Goal: Task Accomplishment & Management: Use online tool/utility

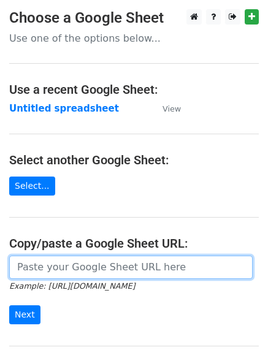
click at [85, 269] on input "url" at bounding box center [131, 267] width 244 height 23
click at [85, 268] on input "url" at bounding box center [131, 267] width 244 height 23
type input "https://docs.google.com/spreadsheets/d/1-xtJaH_9VQUjQYElGkVaAtg17793ypiby9vs5tm…"
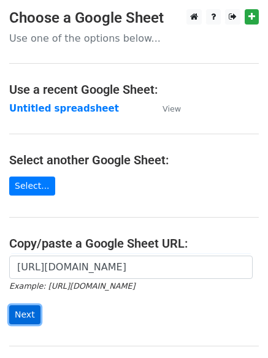
click at [19, 311] on input "Next" at bounding box center [24, 314] width 31 height 19
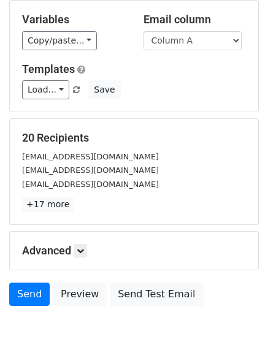
scroll to position [118, 0]
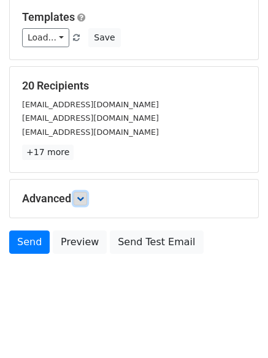
click at [82, 198] on icon at bounding box center [80, 198] width 7 height 7
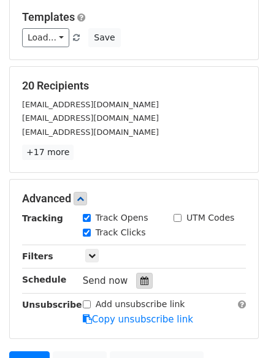
click at [136, 282] on div at bounding box center [144, 281] width 17 height 16
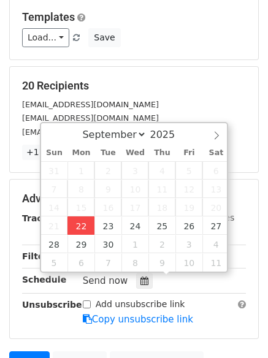
type input "2025-09-22 12:05"
type input "05"
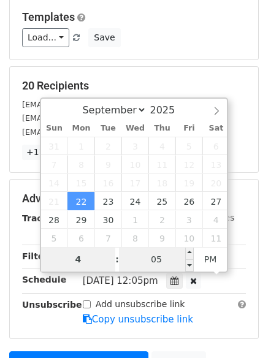
type input "4"
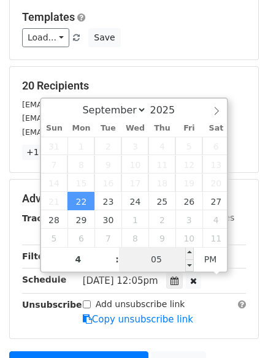
type input "2025-09-22 16:05"
type input "04"
click at [159, 259] on input "05" at bounding box center [156, 259] width 75 height 25
type input "0"
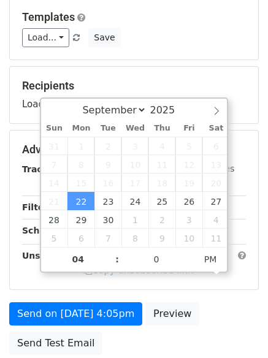
type input "2025-09-22 16:00"
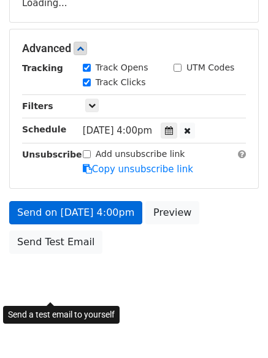
scroll to position [219, 0]
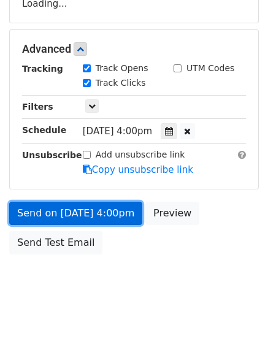
click at [73, 212] on link "Send on Sep 22 at 4:00pm" at bounding box center [75, 213] width 133 height 23
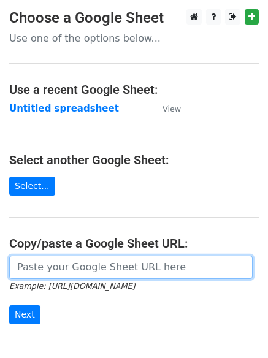
click at [88, 264] on input "url" at bounding box center [131, 267] width 244 height 23
type input "https://docs.google.com/spreadsheets/d/1-xtJaH_9VQUjQYElGkVaAtg17793ypiby9vs5tm…"
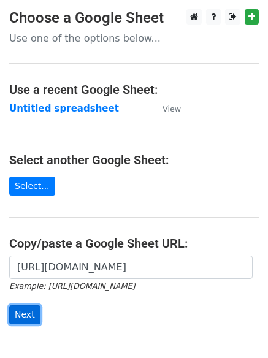
click at [23, 314] on input "Next" at bounding box center [24, 314] width 31 height 19
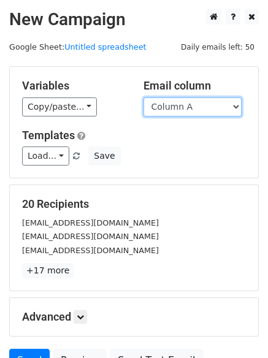
click at [235, 105] on select "Column A Column B Column C Column D Column E" at bounding box center [193, 107] width 98 height 19
select select "Column B"
click at [144, 98] on select "Column A Column B Column C Column D Column E" at bounding box center [193, 107] width 98 height 19
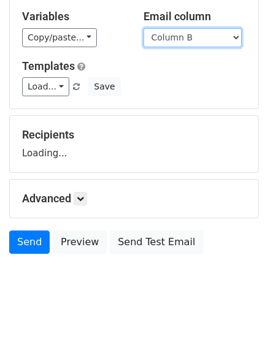
scroll to position [115, 0]
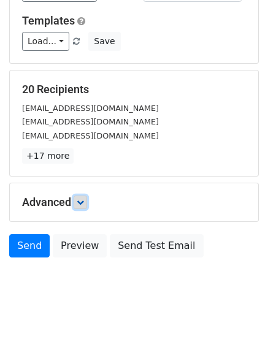
click at [80, 200] on icon at bounding box center [80, 202] width 7 height 7
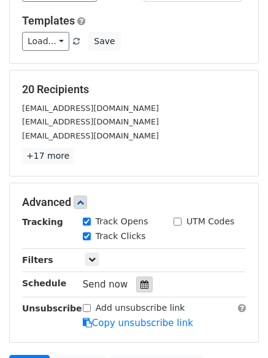
click at [140, 283] on icon at bounding box center [144, 284] width 8 height 9
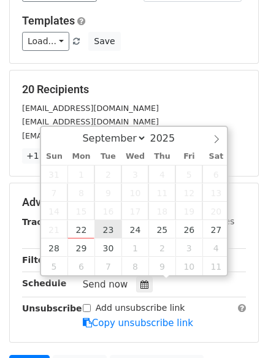
type input "2025-09-23 12:00"
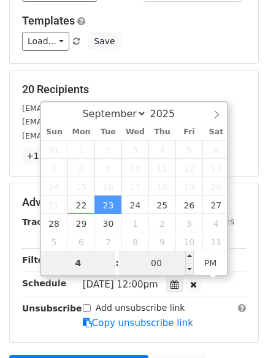
type input "4"
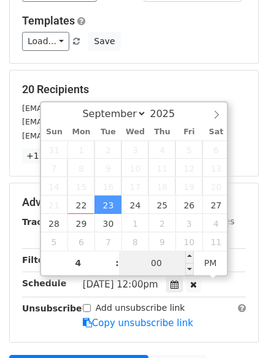
type input "2025-09-23 16:00"
type input "04"
click at [153, 269] on input "00" at bounding box center [156, 263] width 75 height 25
type input "5"
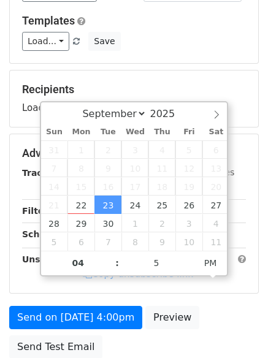
type input "2025-09-23 16:05"
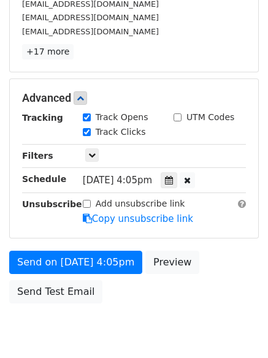
scroll to position [255, 0]
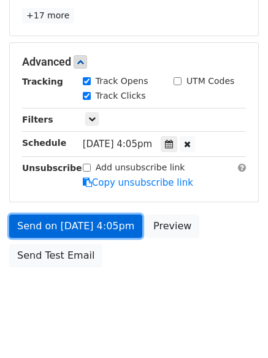
click at [75, 223] on link "Send on Sep 23 at 4:05pm" at bounding box center [75, 226] width 133 height 23
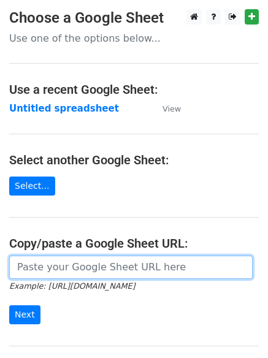
click at [63, 267] on input "url" at bounding box center [131, 267] width 244 height 23
type input "[URL][DOMAIN_NAME]"
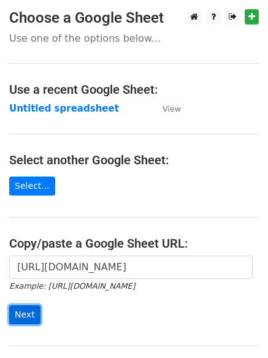
click at [17, 315] on input "Next" at bounding box center [24, 314] width 31 height 19
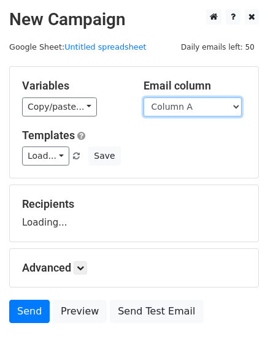
click at [237, 104] on select "Column A Column B Column C Column D Column E" at bounding box center [193, 107] width 98 height 19
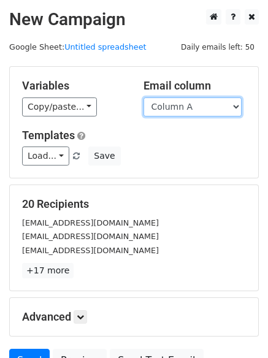
click at [236, 105] on select "Column A Column B Column C Column D Column E" at bounding box center [193, 107] width 98 height 19
select select "Column C"
click at [144, 98] on select "Column A Column B Column C Column D Column E" at bounding box center [193, 107] width 98 height 19
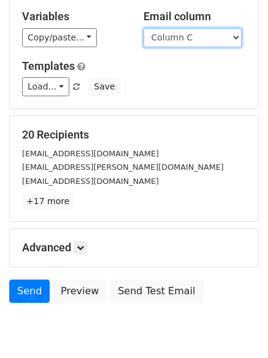
scroll to position [70, 0]
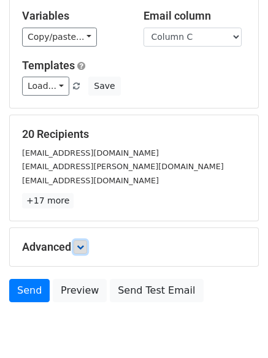
click at [82, 249] on icon at bounding box center [80, 247] width 7 height 7
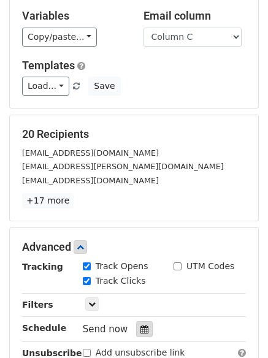
click at [140, 328] on icon at bounding box center [144, 329] width 8 height 9
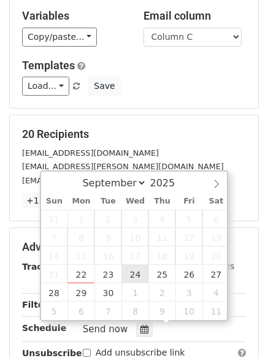
type input "2025-09-24 12:00"
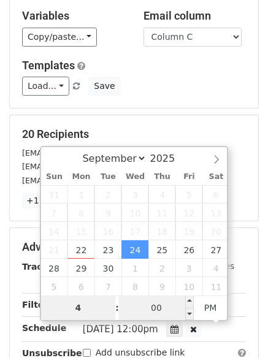
type input "4"
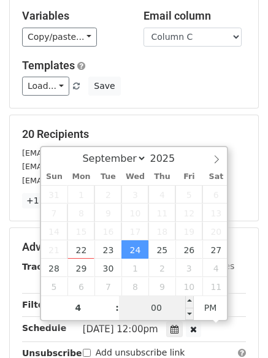
type input "2025-09-24 16:00"
type input "04"
click at [154, 316] on input "00" at bounding box center [156, 308] width 75 height 25
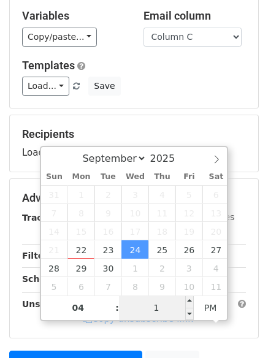
type input "10"
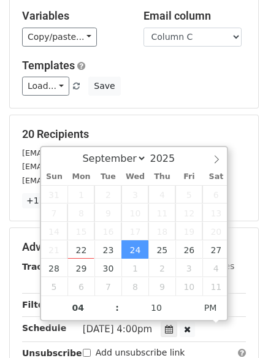
type input "2025-09-24 16:10"
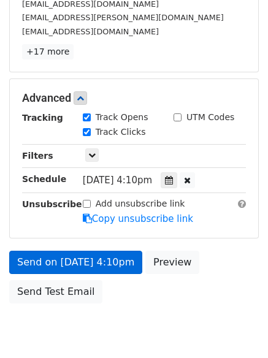
scroll to position [268, 0]
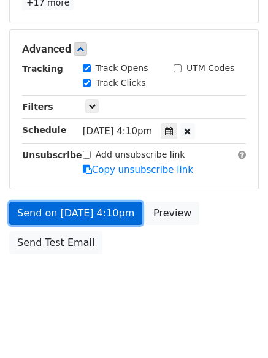
click at [68, 215] on link "Send on Sep 24 at 4:10pm" at bounding box center [75, 213] width 133 height 23
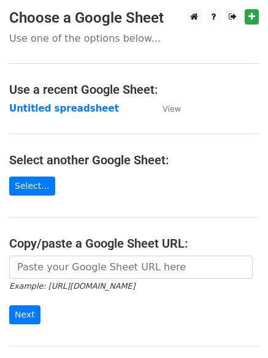
type input "[URL][DOMAIN_NAME]"
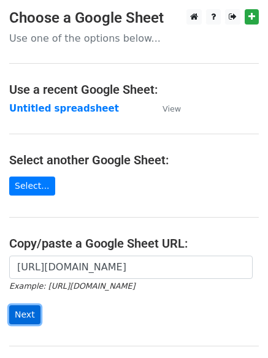
click at [25, 313] on input "Next" at bounding box center [24, 314] width 31 height 19
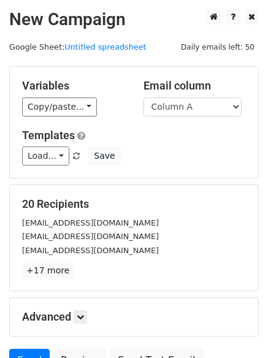
click at [239, 103] on select "Column A Column B Column C Column D Column E" at bounding box center [193, 107] width 98 height 19
click at [233, 105] on select "Column A Column B Column C Column D Column E" at bounding box center [193, 107] width 98 height 19
select select "Column D"
click at [144, 98] on select "Column A Column B Column C Column D Column E" at bounding box center [193, 107] width 98 height 19
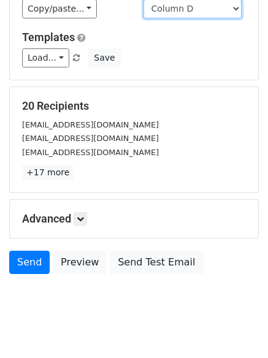
scroll to position [118, 0]
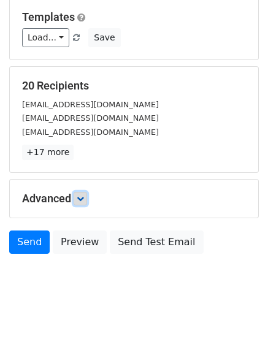
click at [84, 195] on icon at bounding box center [80, 198] width 7 height 7
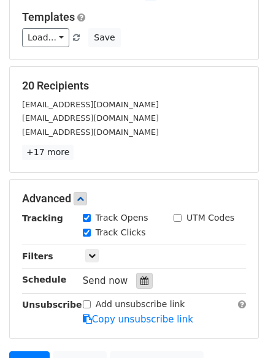
click at [142, 282] on icon at bounding box center [144, 281] width 8 height 9
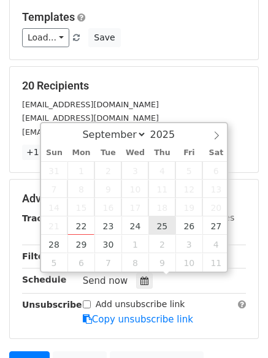
type input "[DATE] 12:00"
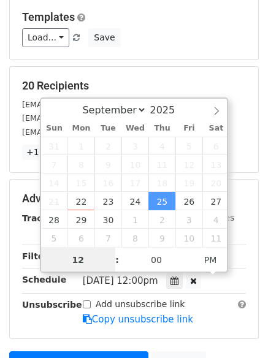
scroll to position [1, 0]
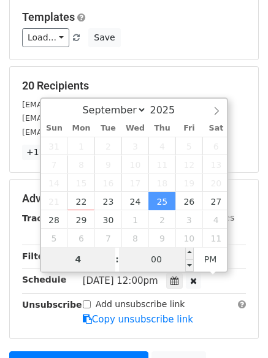
type input "4"
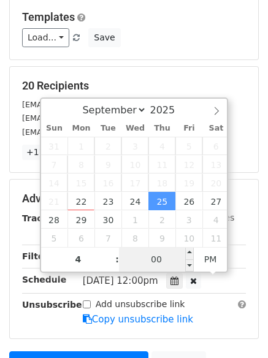
type input "2025-09-25 16:00"
type input "04"
click at [164, 266] on input "00" at bounding box center [156, 259] width 75 height 25
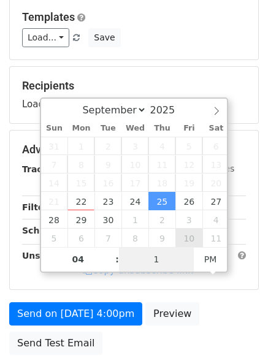
type input "15"
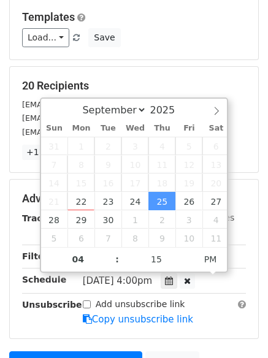
type input "2025-09-25 16:15"
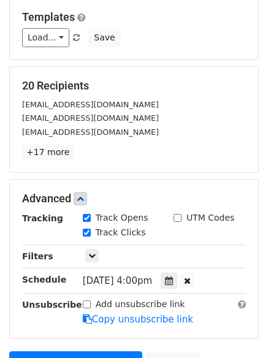
scroll to position [268, 0]
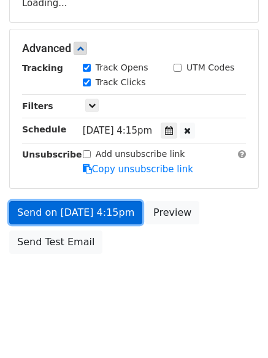
click at [55, 211] on link "Send on Sep 25 at 4:15pm" at bounding box center [75, 212] width 133 height 23
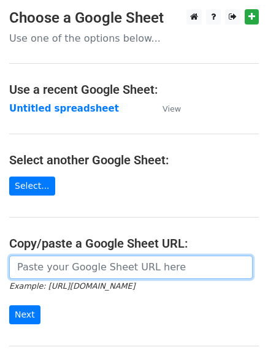
click at [88, 267] on input "url" at bounding box center [131, 267] width 244 height 23
type input "[URL][DOMAIN_NAME]"
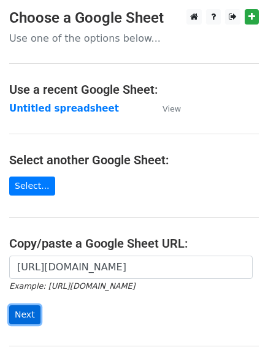
click at [25, 315] on input "Next" at bounding box center [24, 314] width 31 height 19
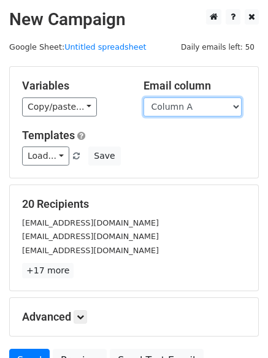
click at [233, 107] on select "Column A Column B Column C Column D Column E" at bounding box center [193, 107] width 98 height 19
select select "Column E"
click at [144, 98] on select "Column A Column B Column C Column D Column E" at bounding box center [193, 107] width 98 height 19
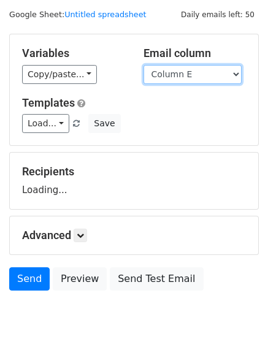
scroll to position [69, 0]
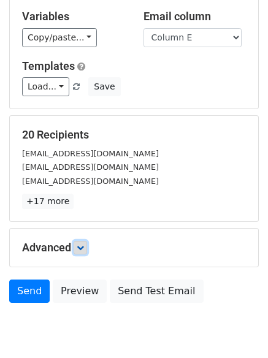
click at [83, 248] on icon at bounding box center [80, 247] width 7 height 7
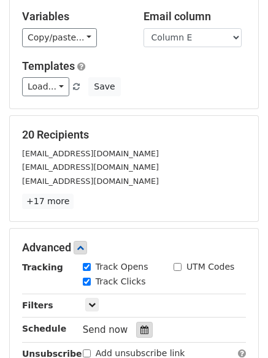
click at [140, 328] on icon at bounding box center [144, 330] width 8 height 9
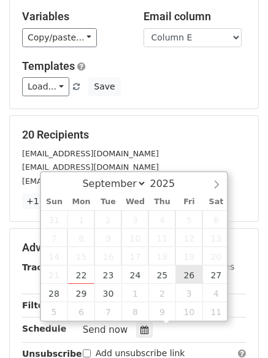
type input "2025-09-26 12:00"
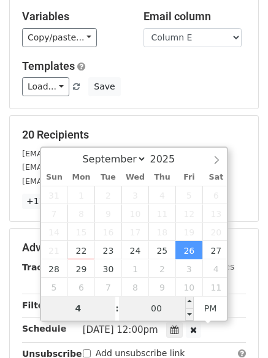
type input "4"
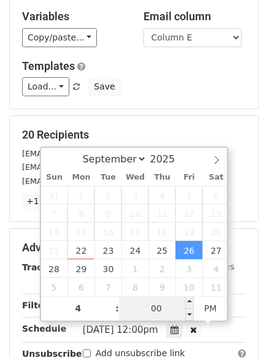
type input "2025-09-26 16:00"
type input "04"
click at [163, 313] on input "00" at bounding box center [156, 308] width 75 height 25
type input "20"
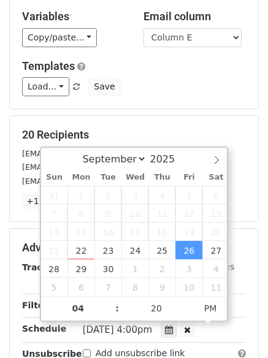
type input "2025-09-26 16:20"
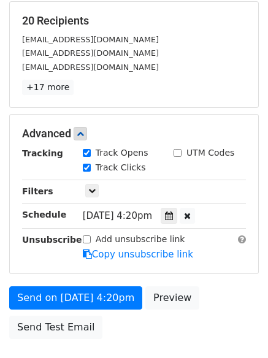
scroll to position [197, 0]
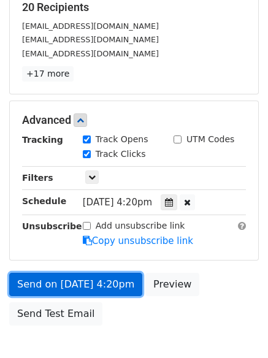
click at [78, 283] on link "Send on Sep 26 at 4:20pm" at bounding box center [75, 284] width 133 height 23
